Goal: Task Accomplishment & Management: Use online tool/utility

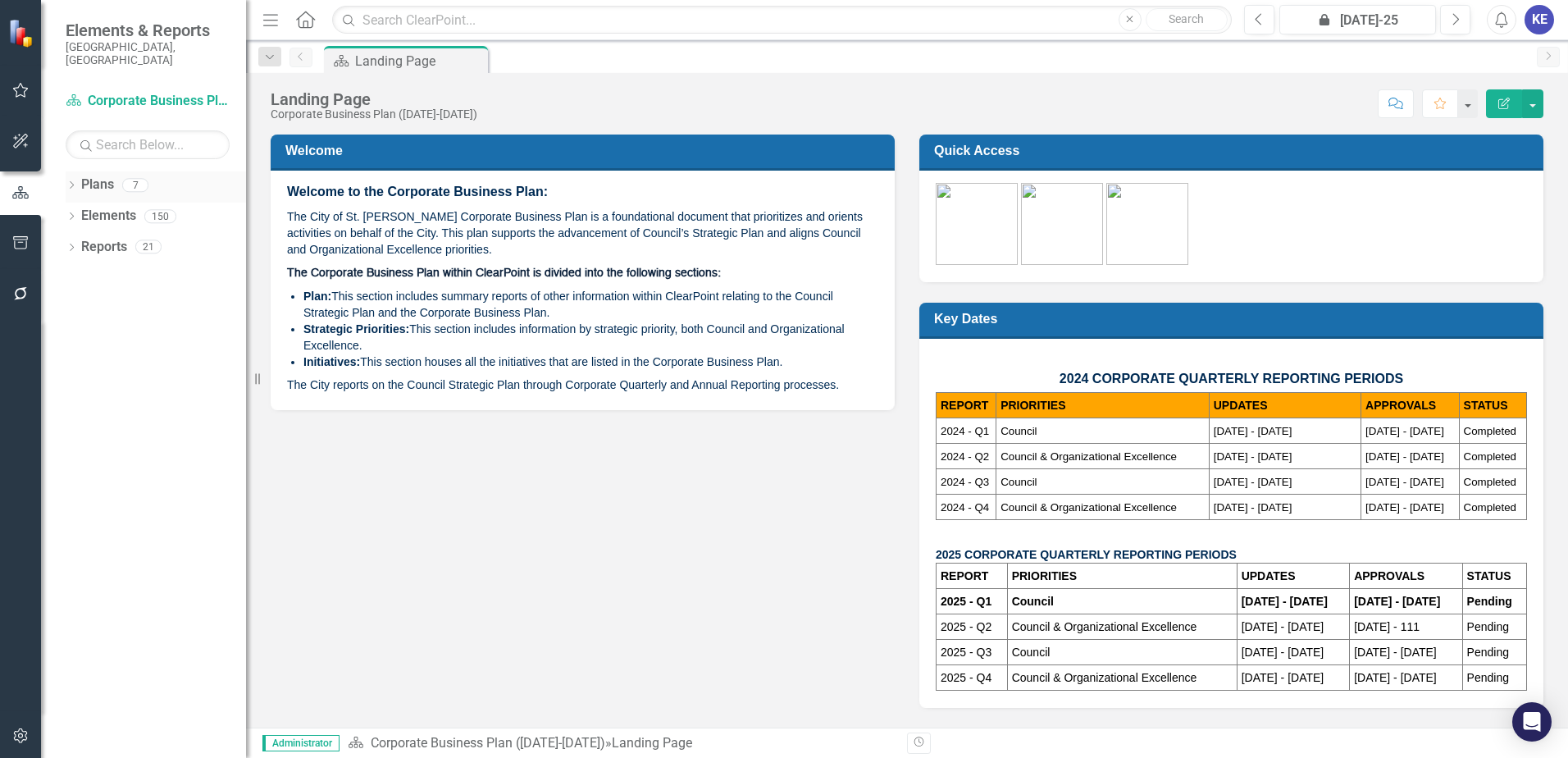
click at [98, 176] on link "Plans" at bounding box center [98, 184] width 33 height 18
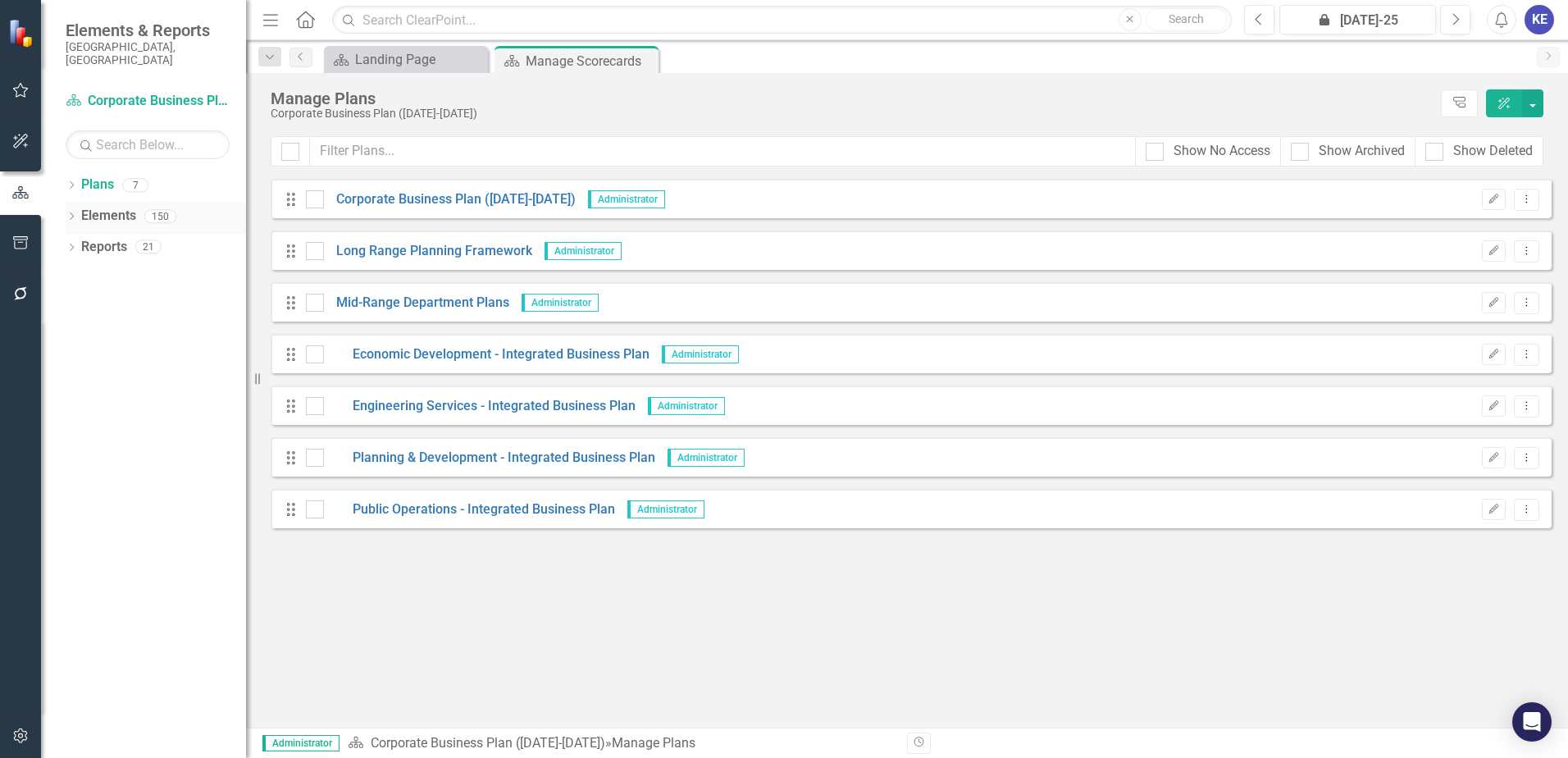
click at [86, 207] on link "Elements" at bounding box center [109, 215] width 55 height 18
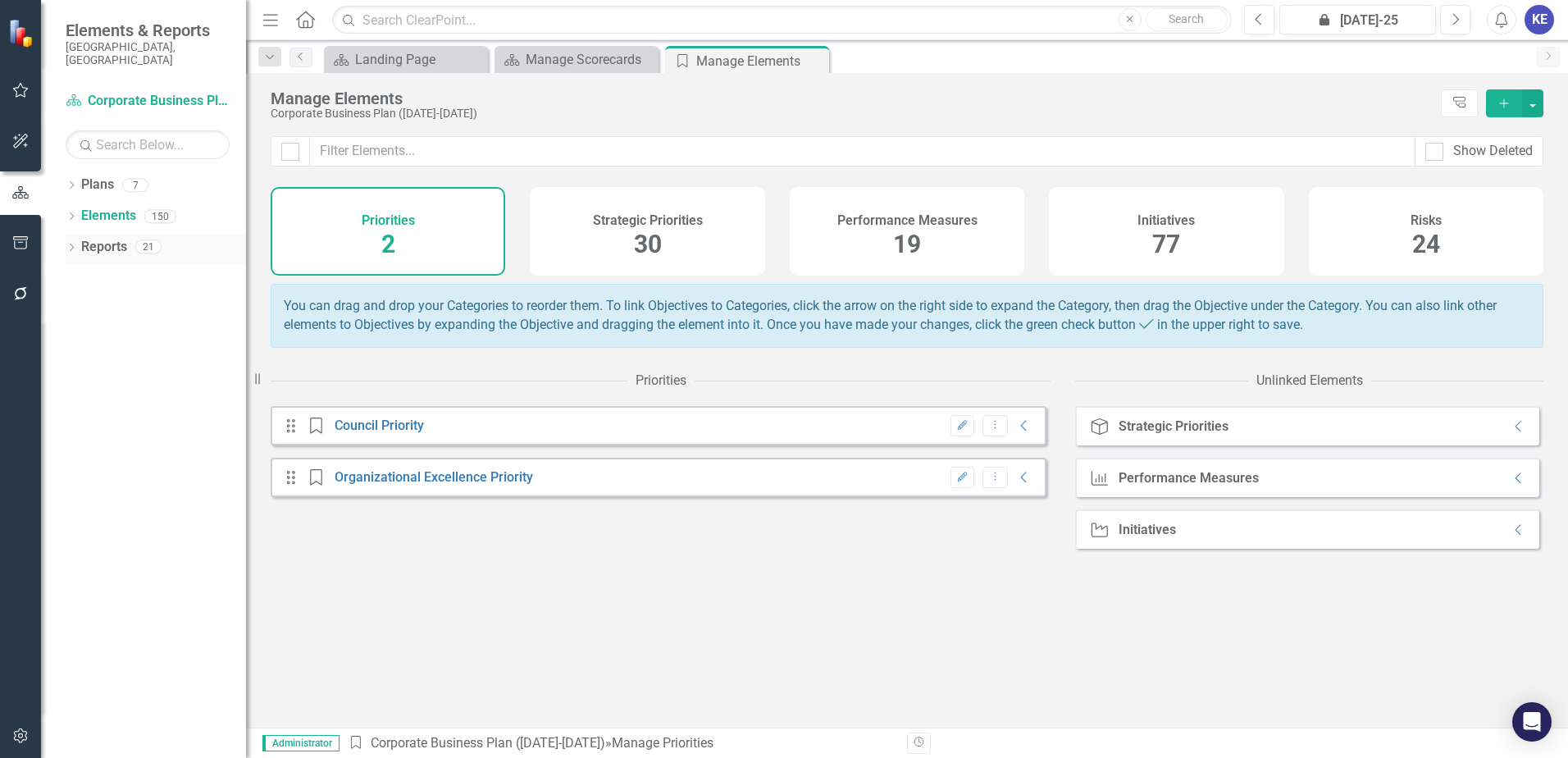
click at [90, 238] on link "Reports" at bounding box center [104, 247] width 46 height 18
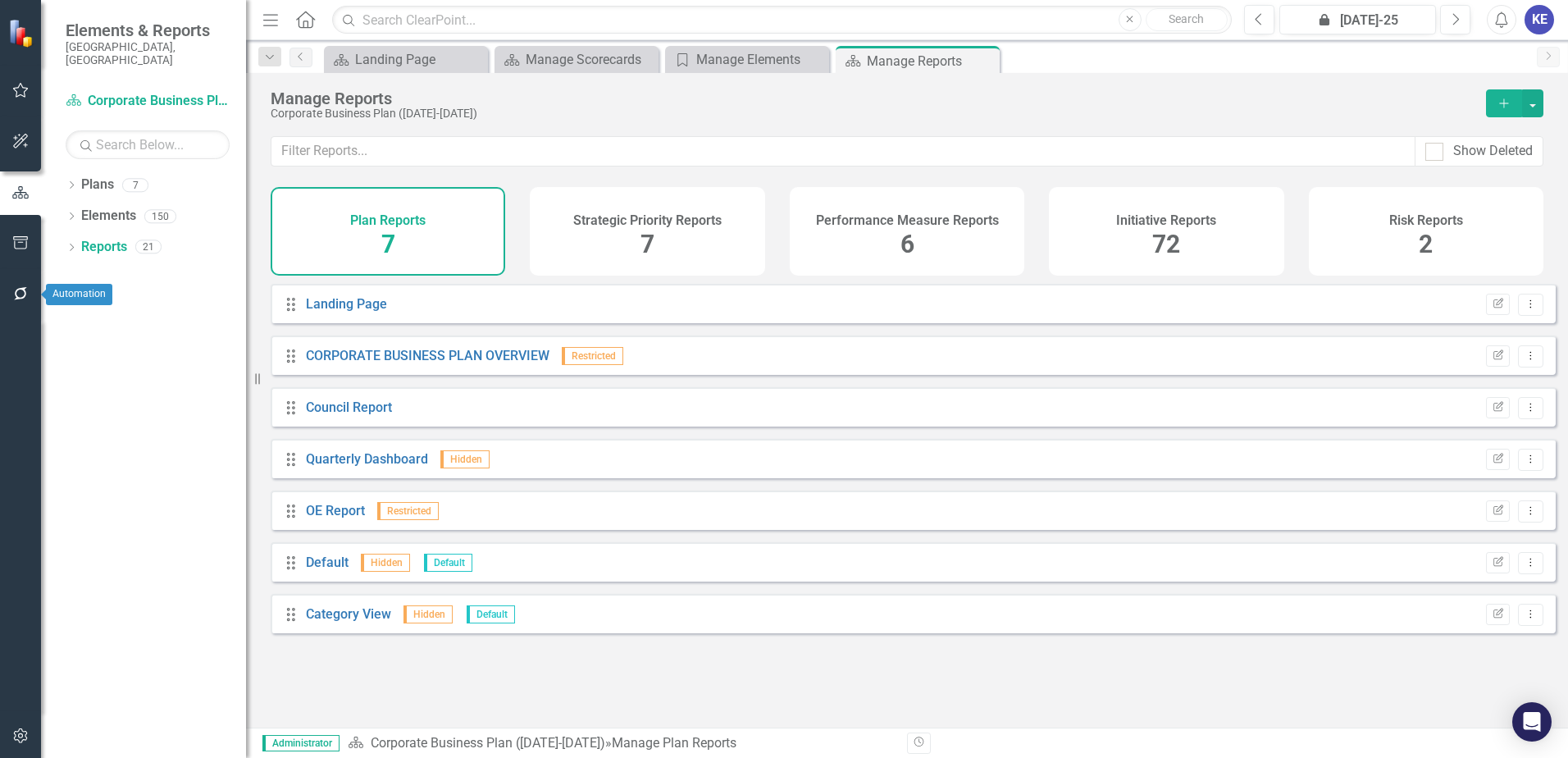
click at [16, 287] on icon "button" at bounding box center [21, 294] width 17 height 14
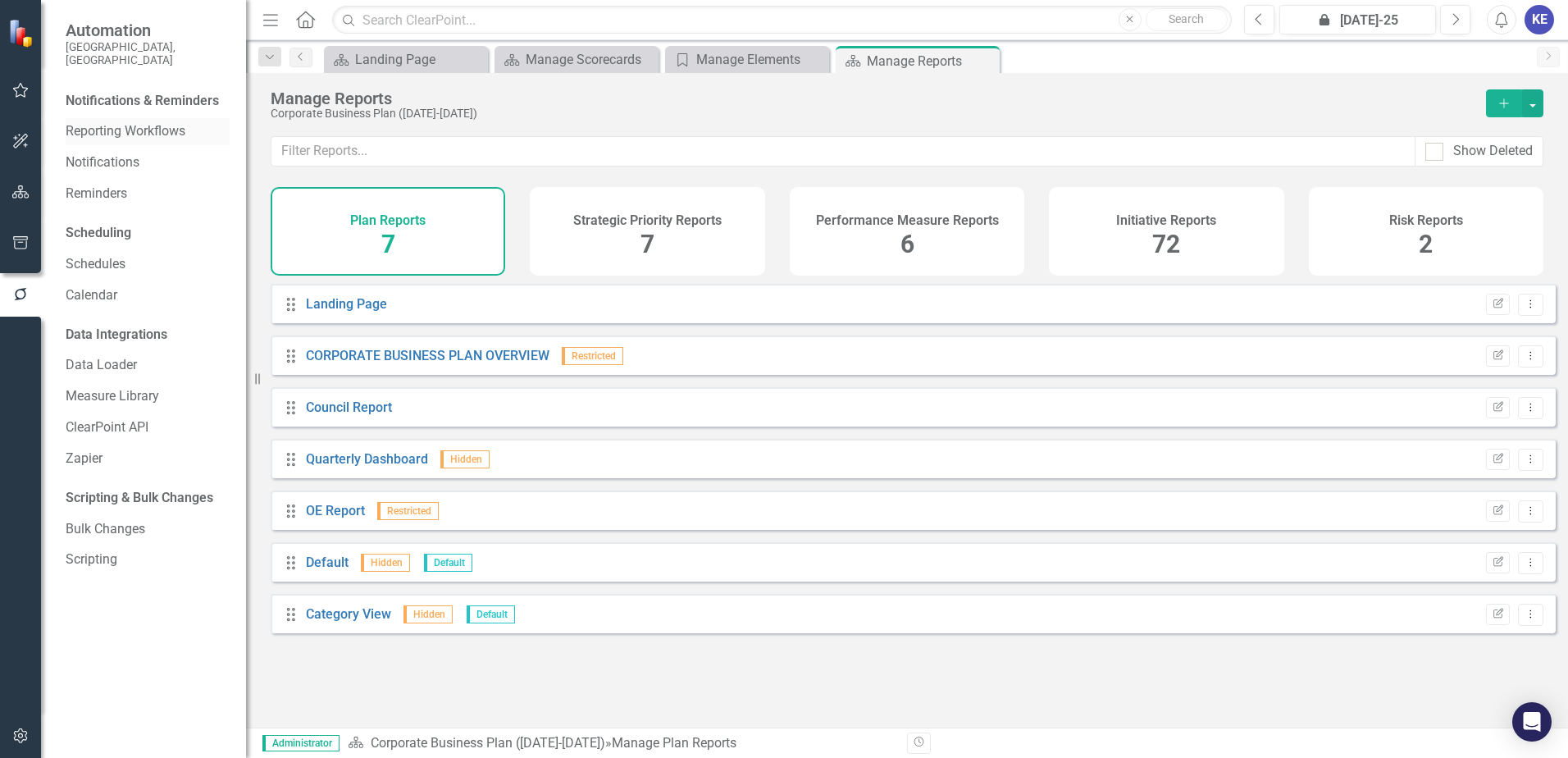
click at [144, 124] on link "Reporting Workflows" at bounding box center [147, 131] width 164 height 18
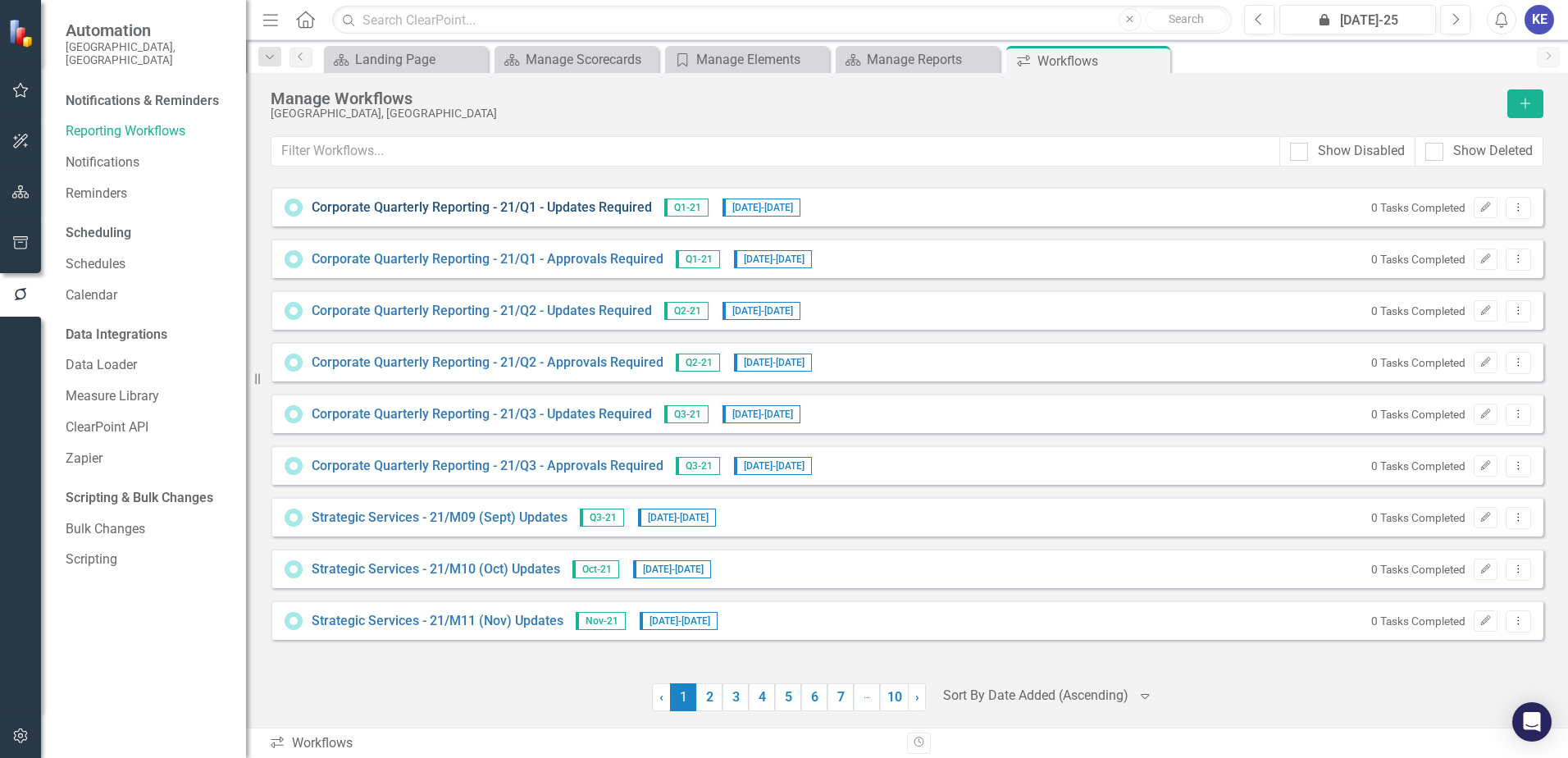
click at [484, 201] on link "Corporate Quarterly Reporting - 21/Q1 - Updates Required" at bounding box center [481, 208] width 341 height 18
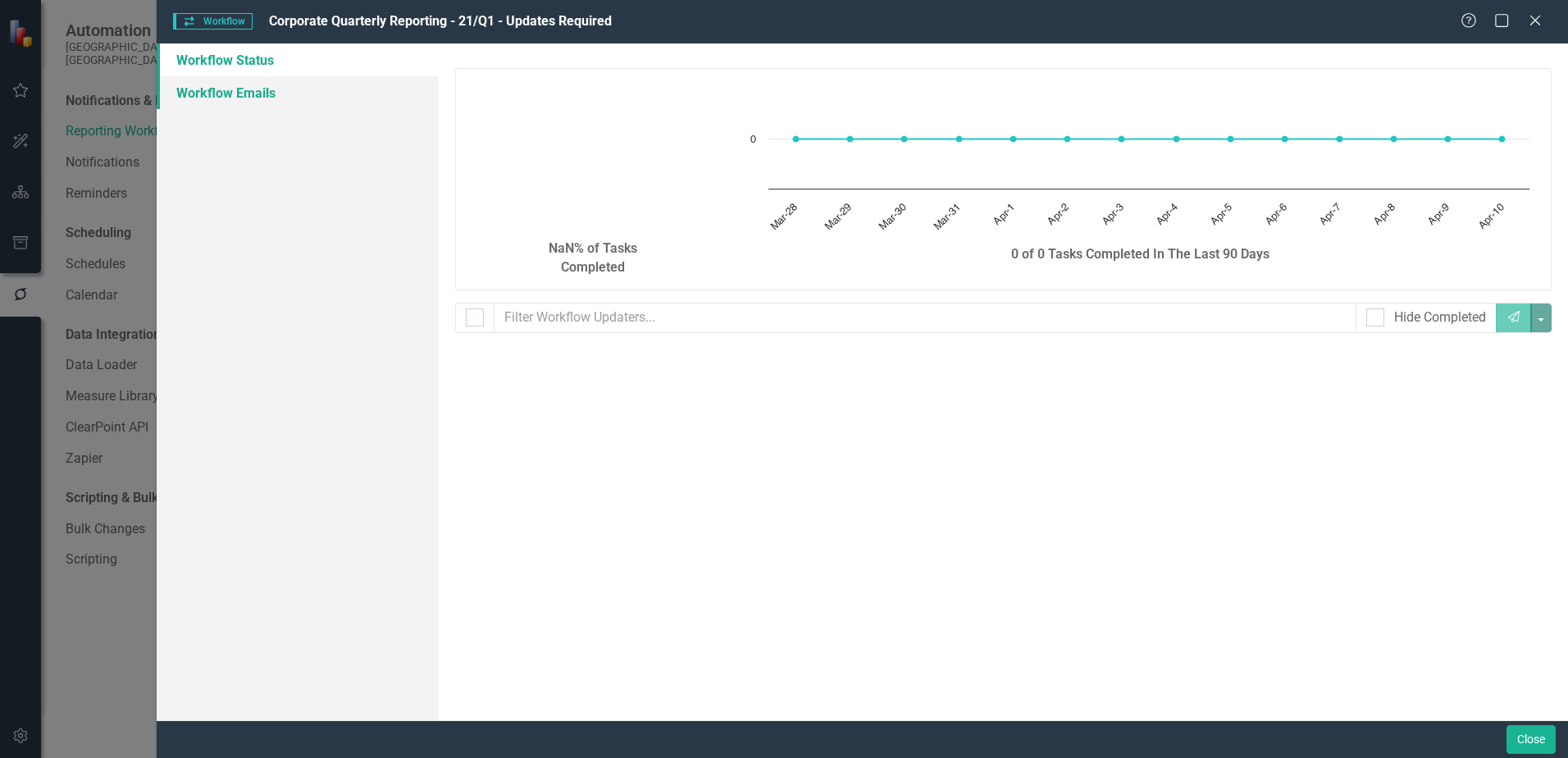
click at [229, 80] on link "Workflow Emails" at bounding box center [297, 93] width 282 height 33
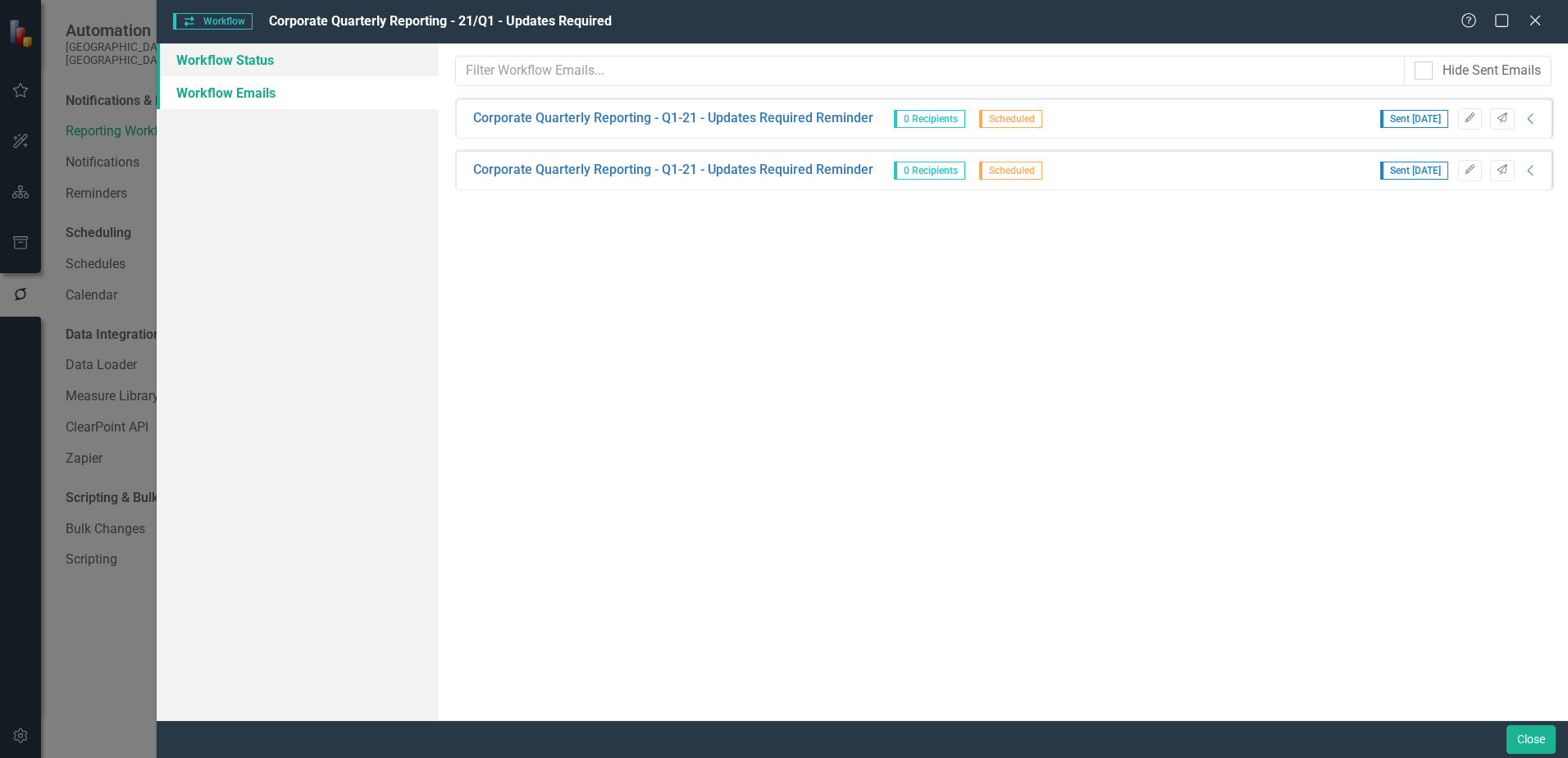
click at [227, 74] on link "Workflow Status" at bounding box center [297, 60] width 282 height 33
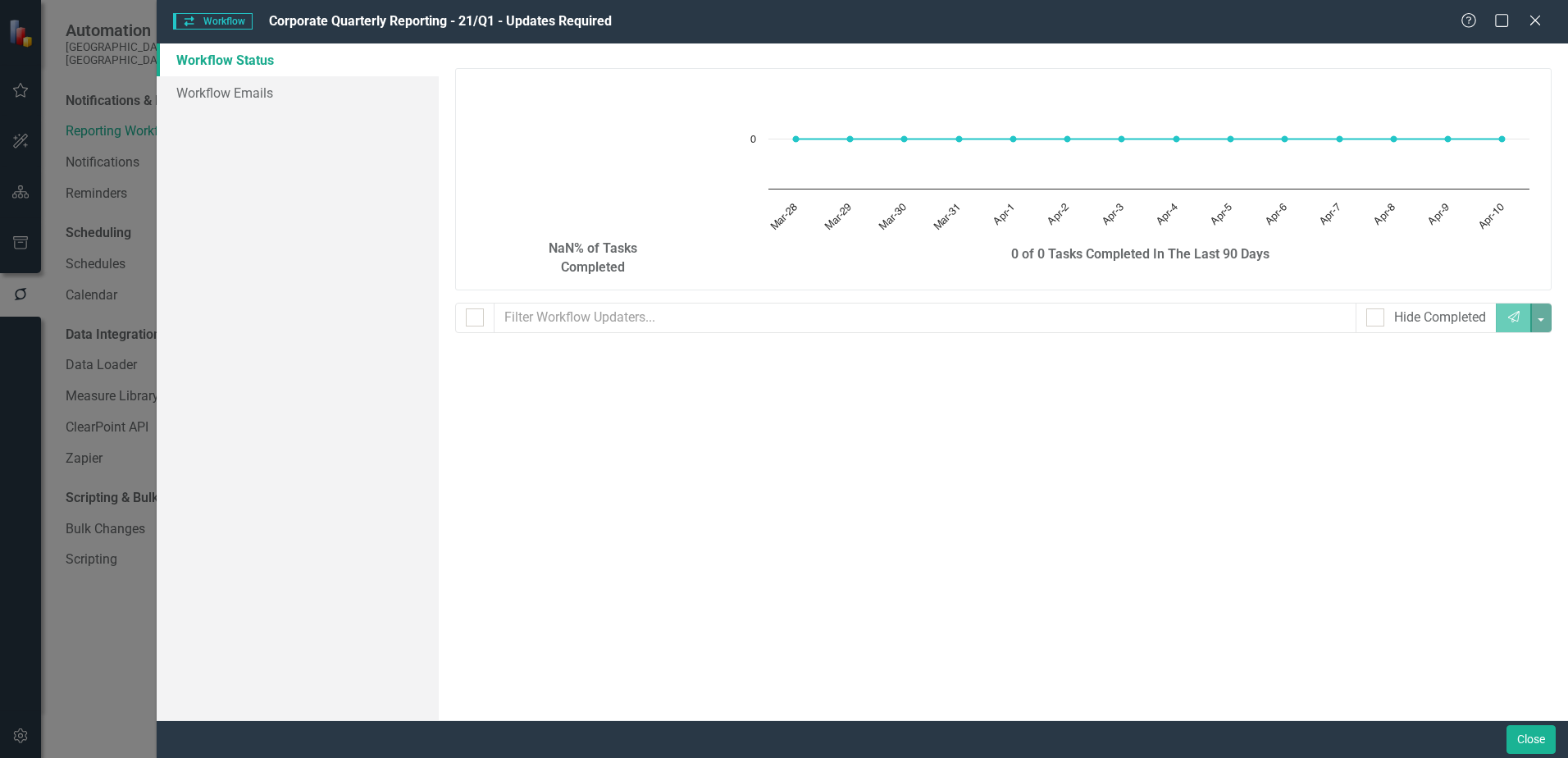
click at [62, 153] on div "Workflow Workflow Corporate Quarterly Reporting - 21/Q1 - Updates Required Help…" at bounding box center [784, 379] width 1568 height 758
click at [1540, 14] on icon "Close" at bounding box center [1534, 20] width 20 height 16
